Goal: Task Accomplishment & Management: Use online tool/utility

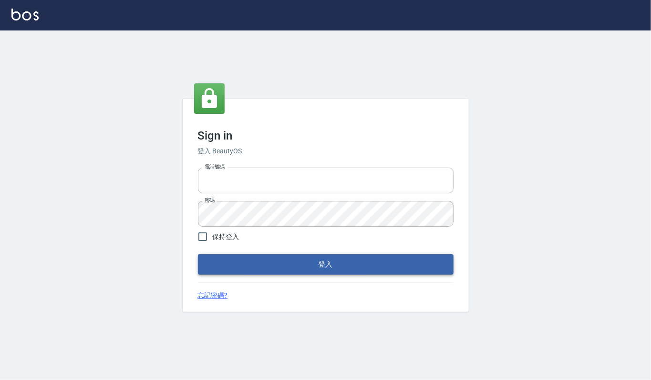
type input "0282813788"
click at [278, 267] on button "登入" at bounding box center [325, 265] width 255 height 20
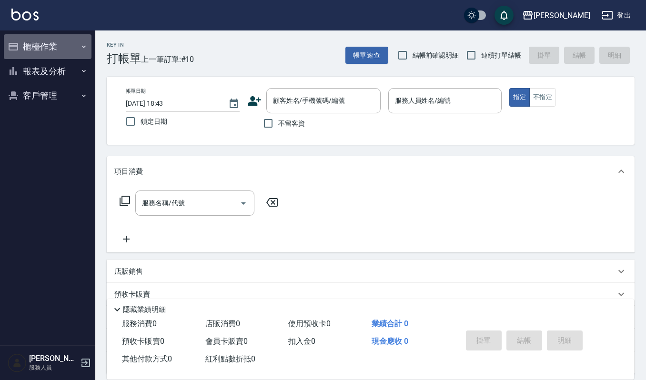
click at [53, 54] on button "櫃檯作業" at bounding box center [48, 46] width 88 height 25
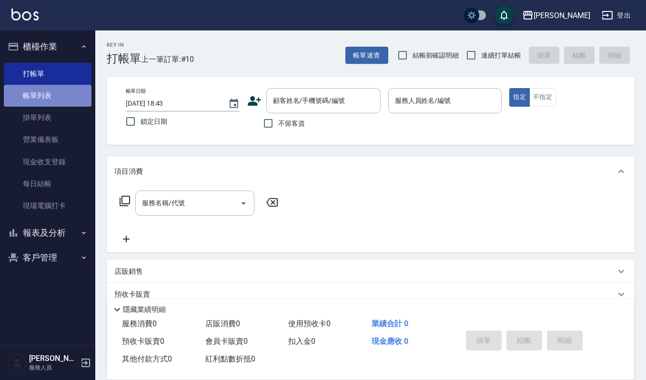
click at [56, 99] on link "帳單列表" at bounding box center [48, 96] width 88 height 22
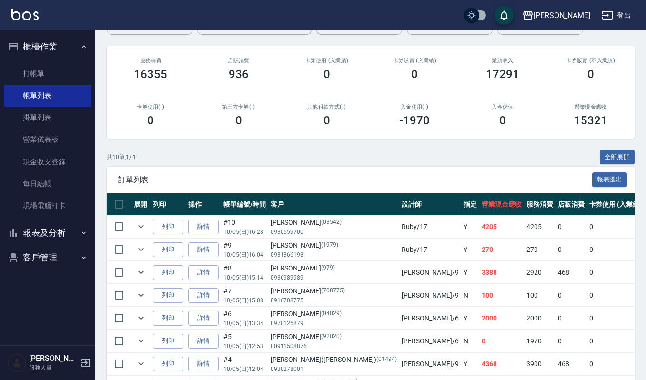
scroll to position [215, 0]
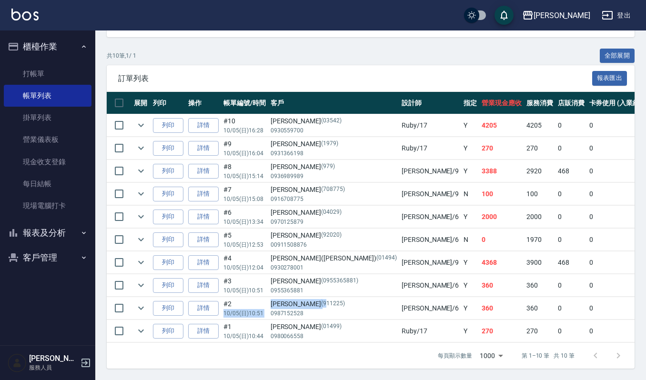
drag, startPoint x: 295, startPoint y: 294, endPoint x: 254, endPoint y: 296, distance: 42.0
click at [254, 297] on tr "列印 詳情 #2 10/05 (日) 10:51 [PERSON_NAME](911225) 0987152528 [PERSON_NAME] /6 Y 36…" at bounding box center [565, 308] width 916 height 22
click at [290, 299] on div "[PERSON_NAME](911225)" at bounding box center [334, 304] width 126 height 10
click at [315, 285] on td "[PERSON_NAME](0955365881) 0955365881" at bounding box center [333, 286] width 131 height 22
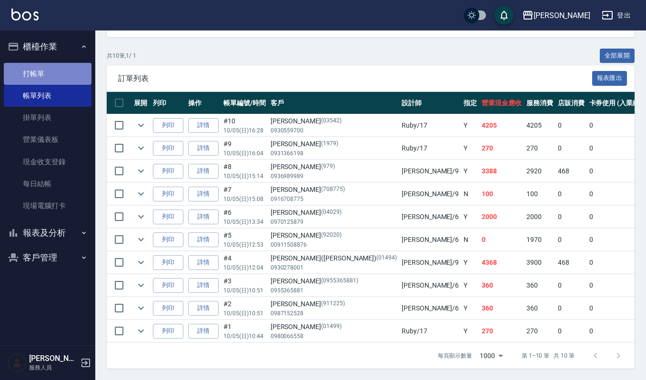
click at [62, 75] on link "打帳單" at bounding box center [48, 74] width 88 height 22
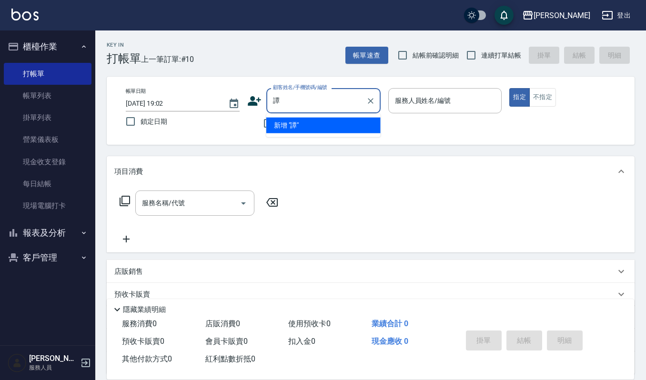
type input "[PERSON_NAME]/0987009386/009386"
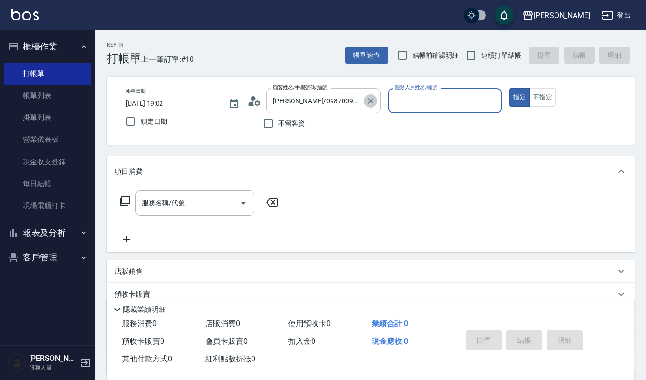
click at [369, 100] on icon "Clear" at bounding box center [371, 101] width 10 height 10
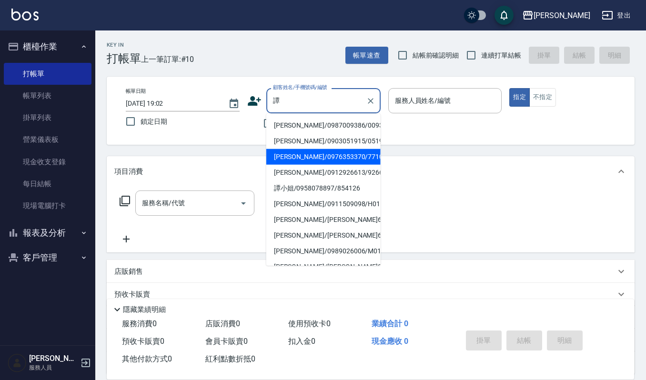
click at [351, 151] on li "[PERSON_NAME]/0976353370/771026" at bounding box center [323, 157] width 114 height 16
type input "[PERSON_NAME]/0976353370/771026"
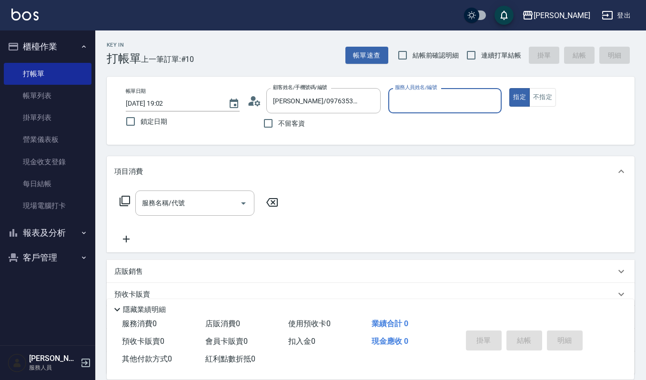
type input "Joalin-6"
drag, startPoint x: 199, startPoint y: 204, endPoint x: 203, endPoint y: 208, distance: 6.1
click at [199, 204] on input "服務名稱/代號" at bounding box center [188, 203] width 96 height 17
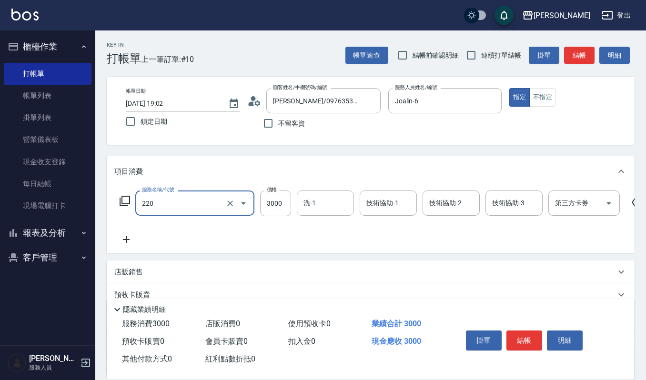
type input "溫朔燙(220)"
type input "4000"
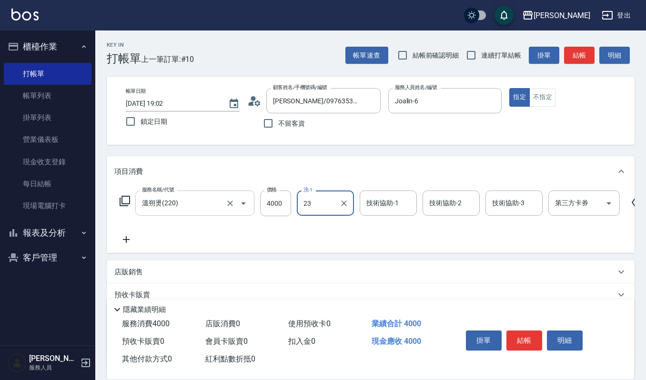
type input "[PERSON_NAME]-23"
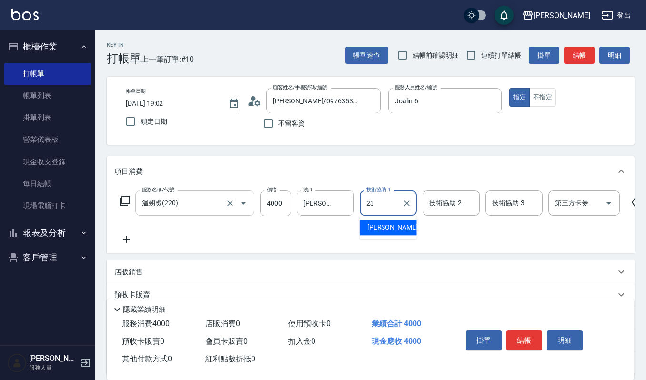
type input "[PERSON_NAME]-23"
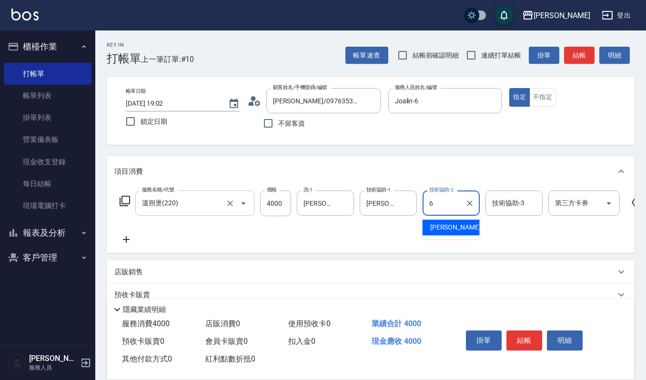
type input "Joalin-6"
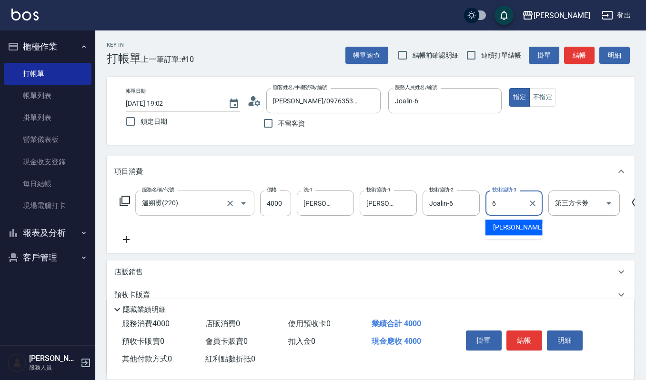
type input "Joalin-6"
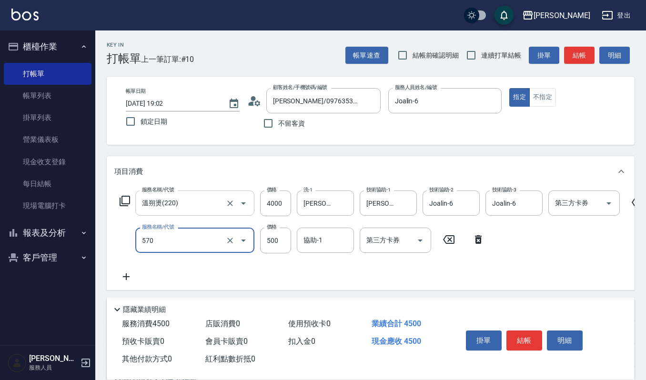
type input "(設計師自備)藍色小精靈(570)"
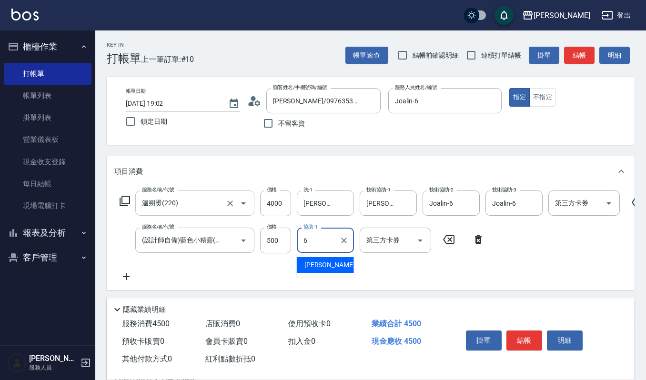
type input "Joalin-6"
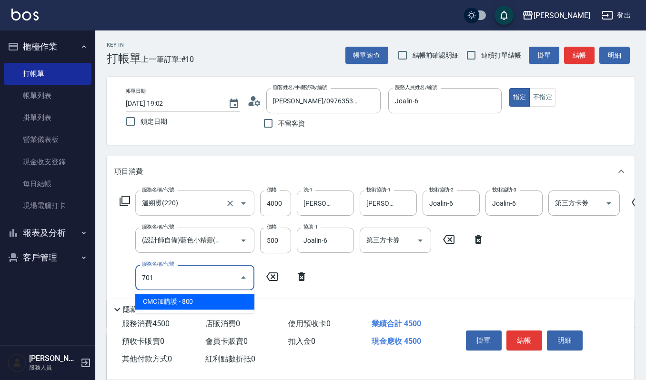
type input "CMC加購護(701)"
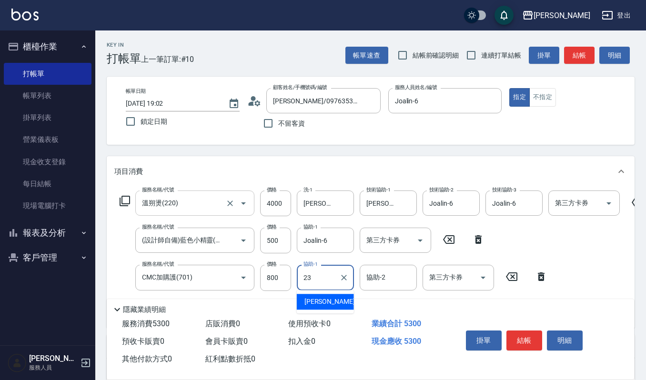
type input "[PERSON_NAME]-23"
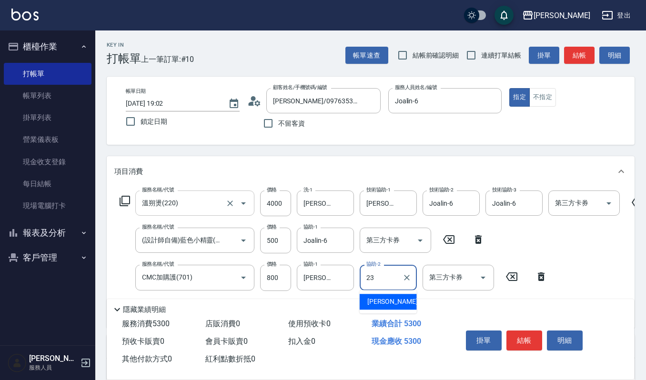
type input "[PERSON_NAME]-23"
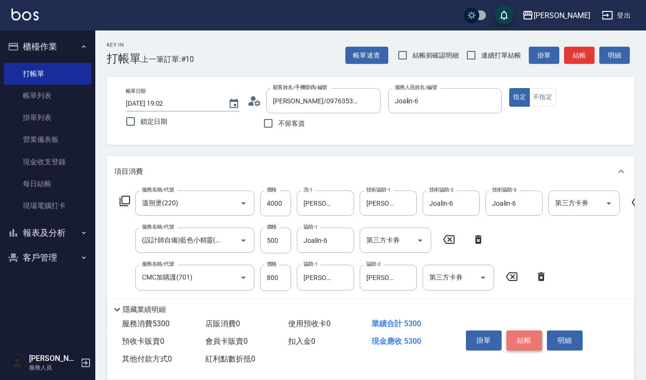
click at [523, 341] on button "結帳" at bounding box center [525, 341] width 36 height 20
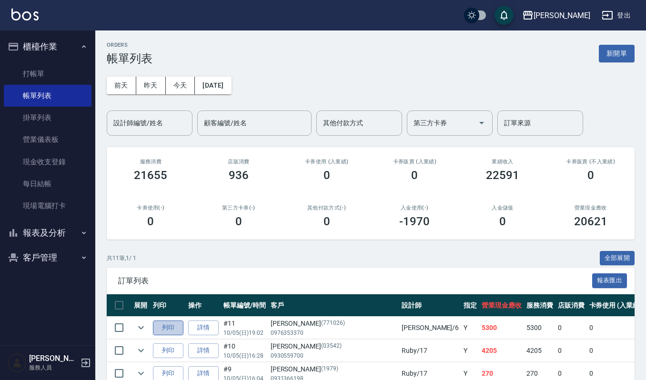
click at [176, 324] on button "列印" at bounding box center [168, 328] width 31 height 15
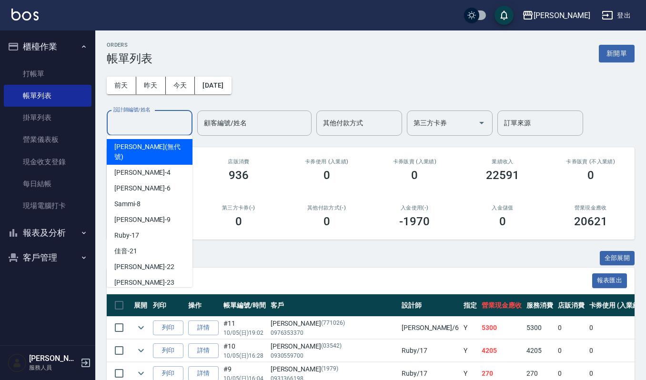
click at [138, 120] on input "設計師編號/姓名" at bounding box center [149, 123] width 77 height 17
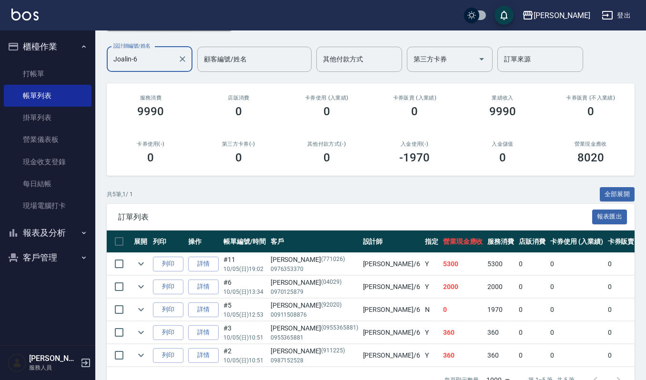
scroll to position [99, 0]
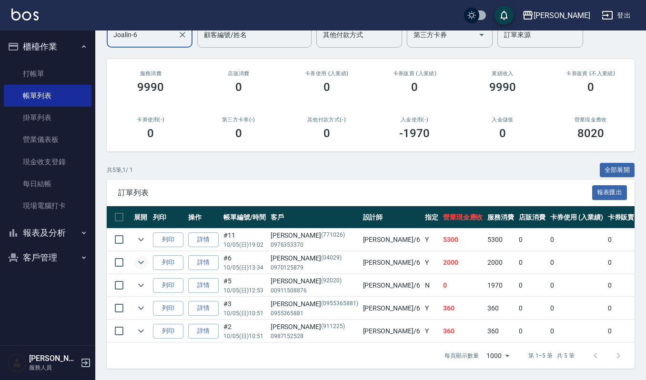
type input "Joalin-6"
click at [140, 257] on icon "expand row" at bounding box center [140, 262] width 11 height 11
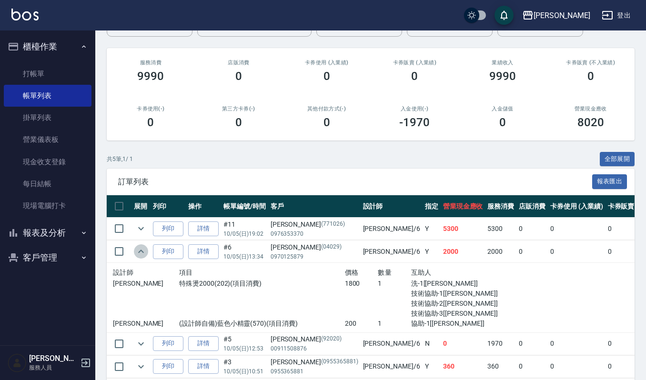
click at [138, 254] on icon "expand row" at bounding box center [140, 251] width 11 height 11
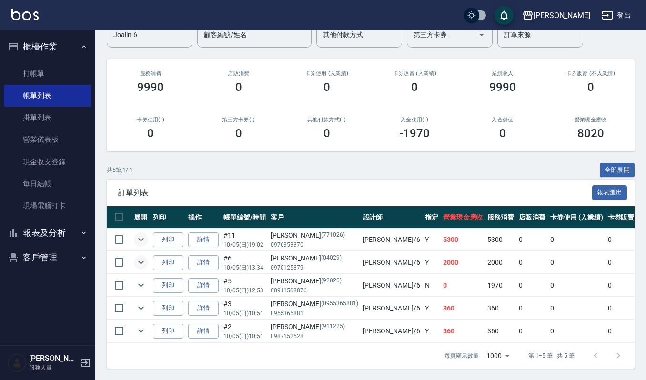
click at [136, 234] on icon "expand row" at bounding box center [140, 239] width 11 height 11
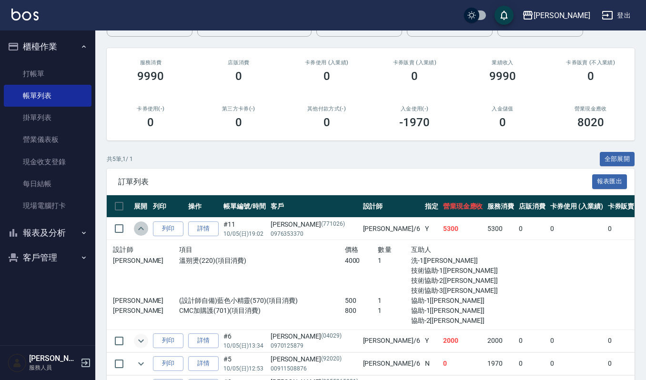
click at [136, 233] on icon "expand row" at bounding box center [140, 228] width 11 height 11
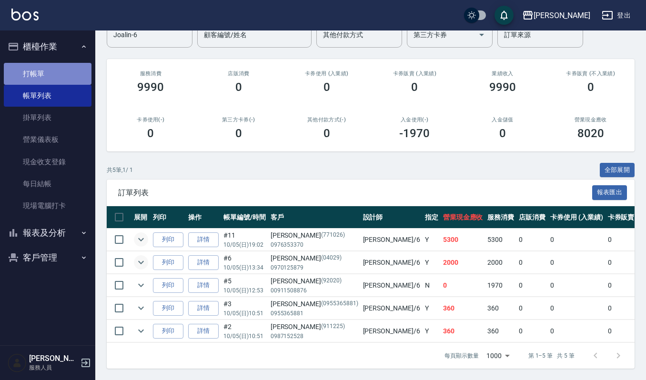
click at [77, 71] on link "打帳單" at bounding box center [48, 74] width 88 height 22
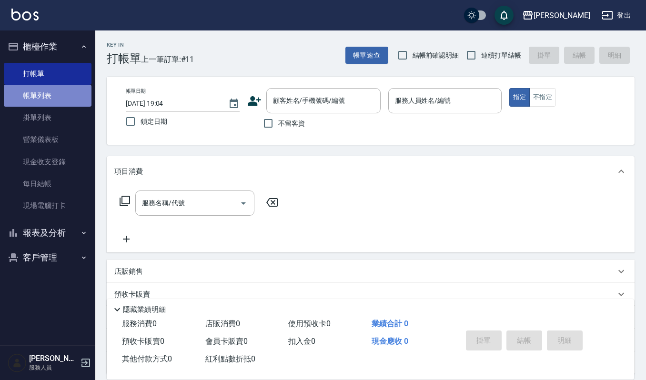
click at [53, 98] on link "帳單列表" at bounding box center [48, 96] width 88 height 22
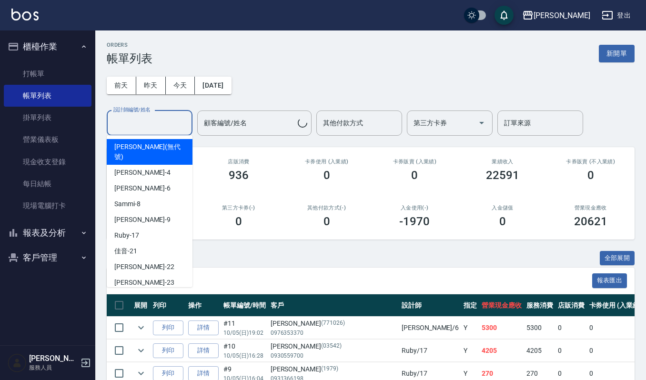
drag, startPoint x: 161, startPoint y: 118, endPoint x: 164, endPoint y: 155, distance: 36.8
click at [164, 118] on input "設計師編號/姓名" at bounding box center [149, 123] width 77 height 17
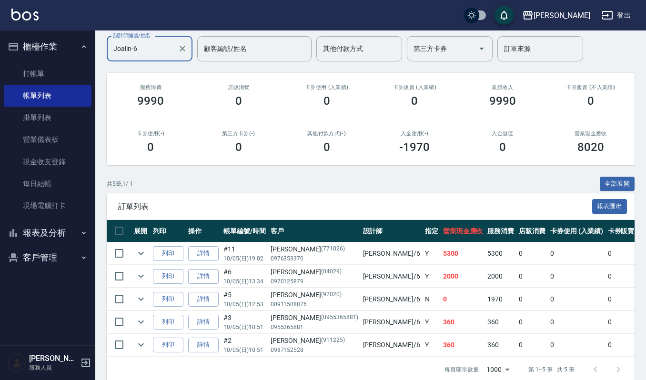
scroll to position [99, 0]
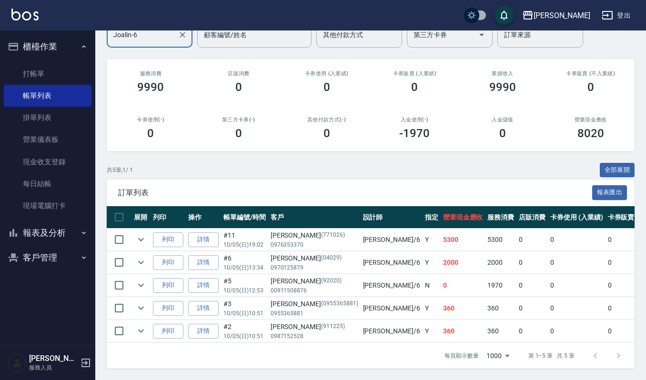
type input "Joalin-6"
click at [63, 45] on button "櫃檯作業" at bounding box center [48, 46] width 88 height 25
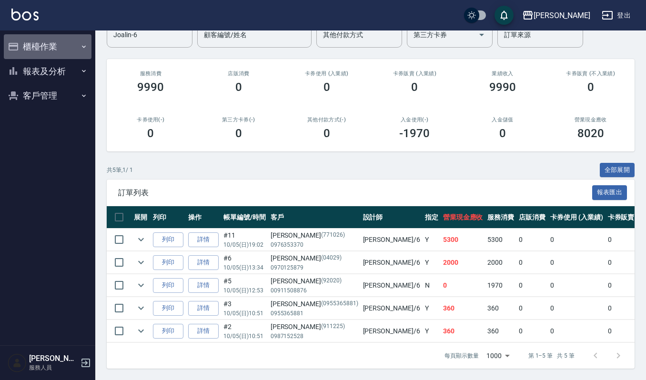
click at [64, 37] on button "櫃檯作業" at bounding box center [48, 46] width 88 height 25
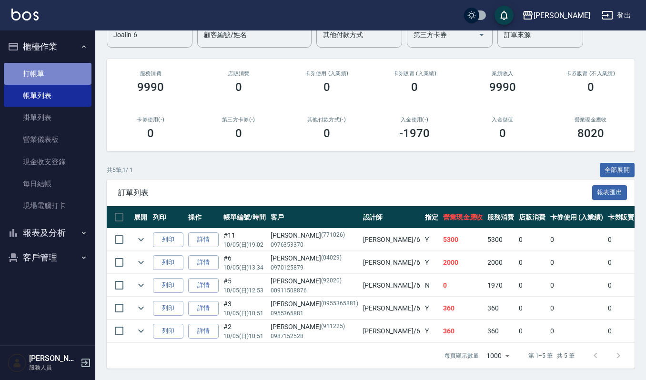
click at [78, 75] on link "打帳單" at bounding box center [48, 74] width 88 height 22
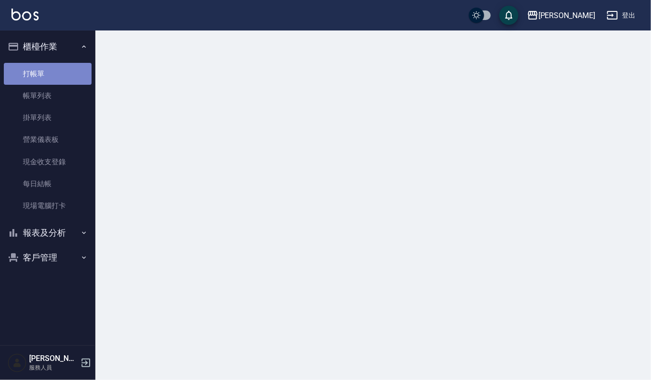
click at [78, 75] on link "打帳單" at bounding box center [48, 74] width 88 height 22
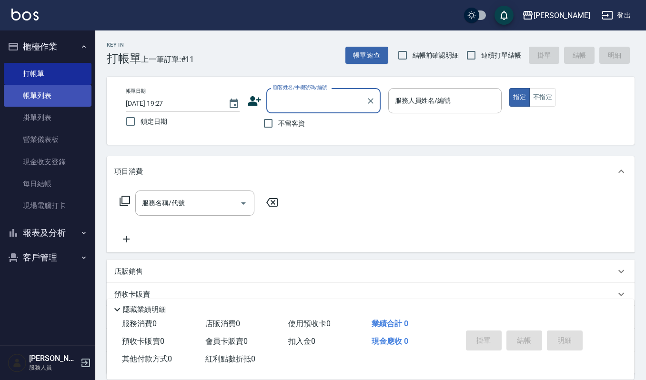
click at [85, 100] on link "帳單列表" at bounding box center [48, 96] width 88 height 22
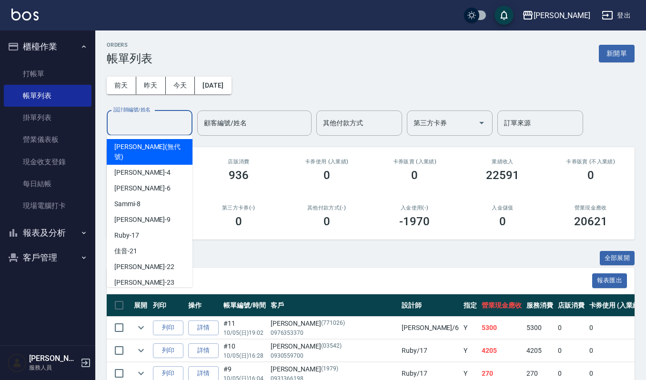
click at [152, 124] on input "設計師編號/姓名" at bounding box center [149, 123] width 77 height 17
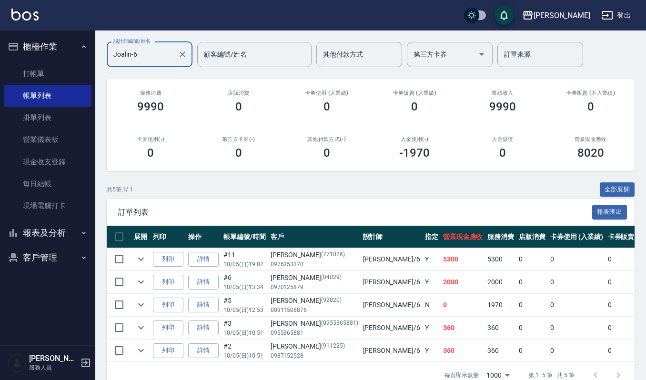
scroll to position [99, 0]
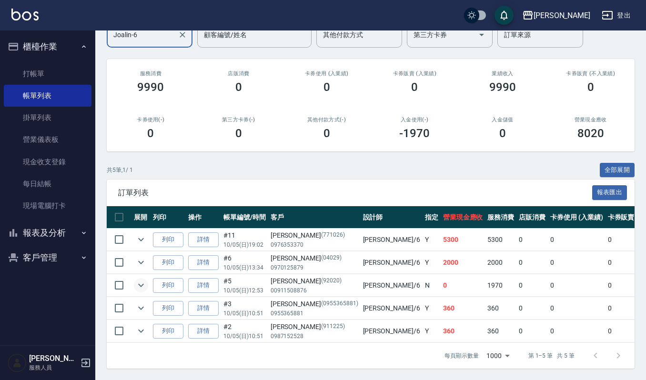
type input "Joalin-6"
click at [142, 280] on icon "expand row" at bounding box center [140, 285] width 11 height 11
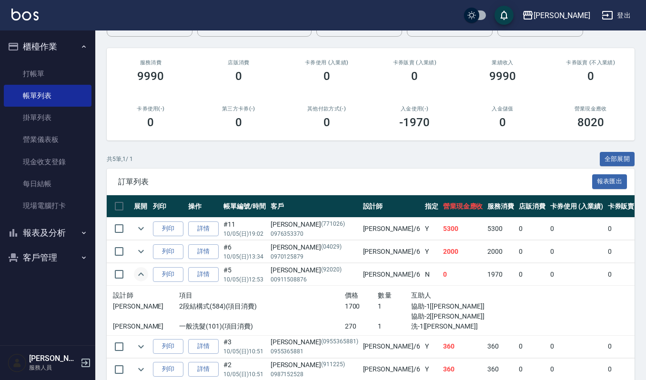
click at [142, 271] on icon "expand row" at bounding box center [140, 274] width 11 height 11
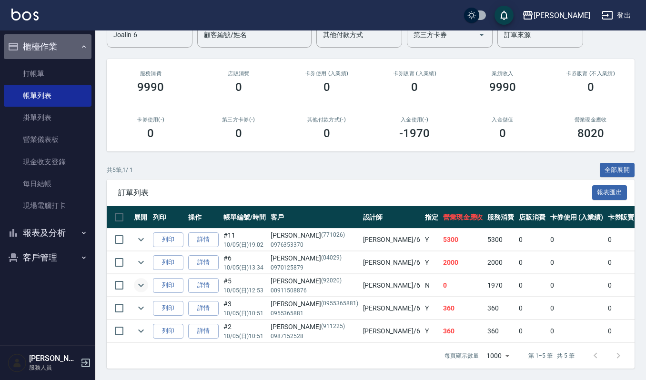
click at [63, 40] on button "櫃檯作業" at bounding box center [48, 46] width 88 height 25
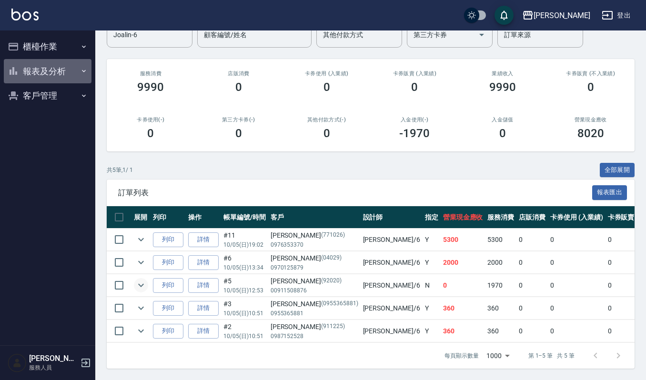
click at [65, 71] on button "報表及分析" at bounding box center [48, 71] width 88 height 25
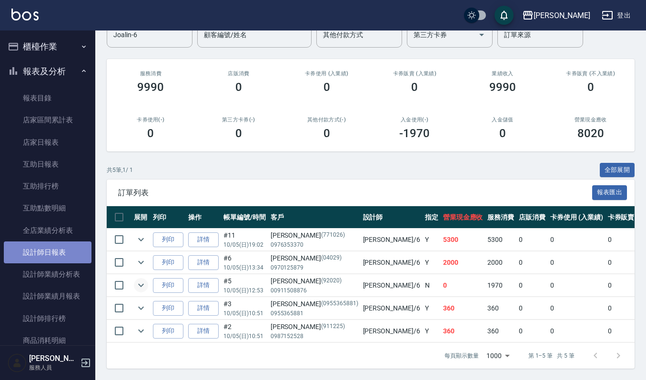
click at [68, 250] on link "設計師日報表" at bounding box center [48, 253] width 88 height 22
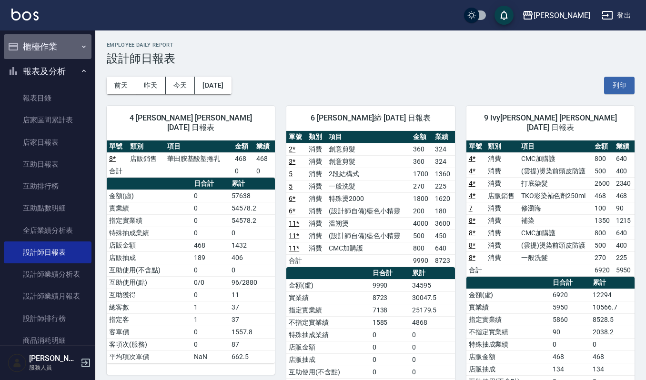
click at [66, 50] on button "櫃檯作業" at bounding box center [48, 46] width 88 height 25
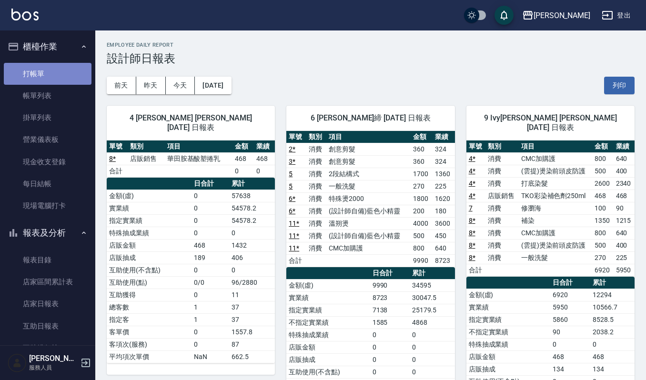
click at [58, 67] on link "打帳單" at bounding box center [48, 74] width 88 height 22
